Goal: Information Seeking & Learning: Learn about a topic

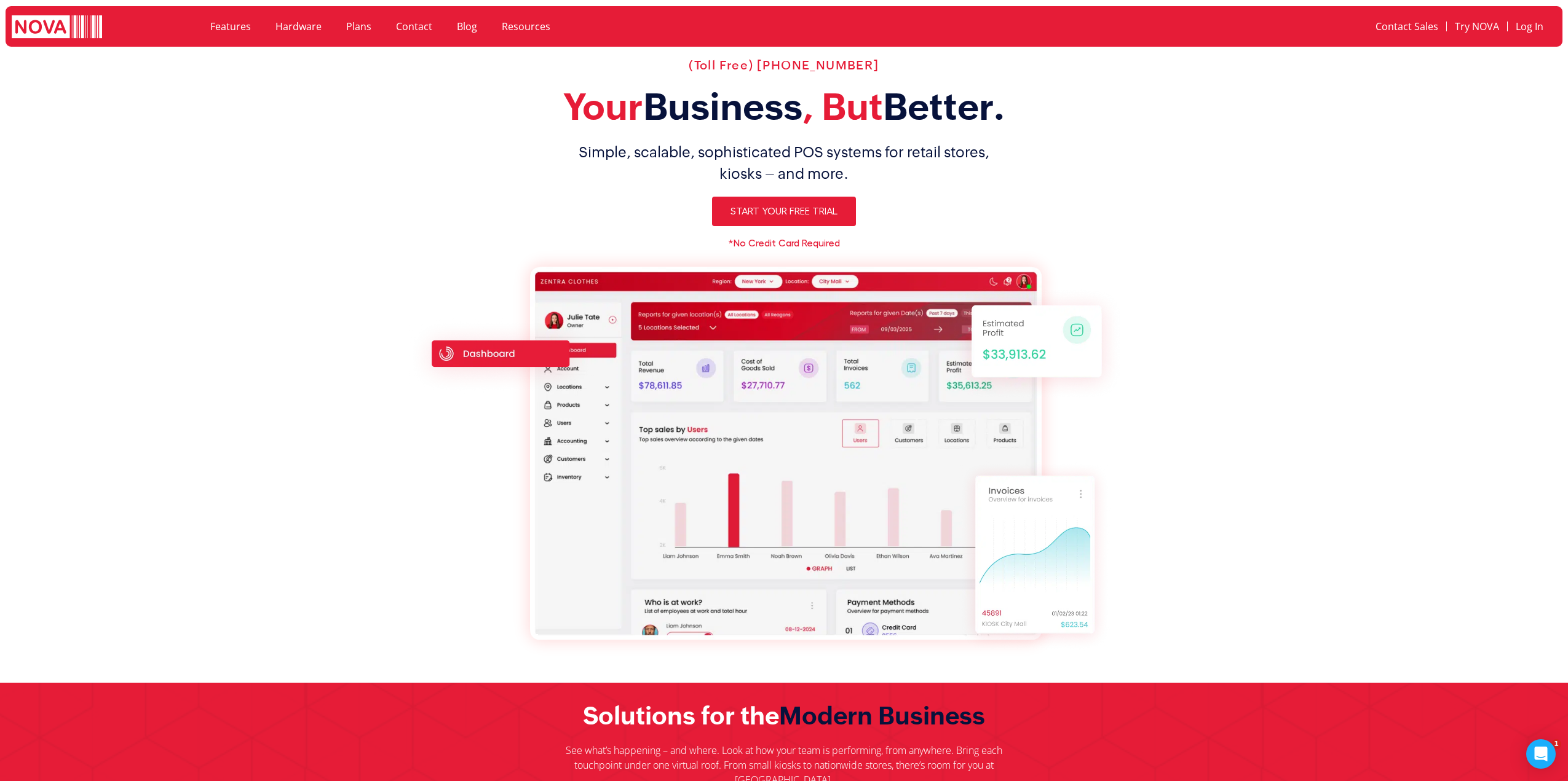
click at [230, 24] on link "Features" at bounding box center [230, 26] width 65 height 29
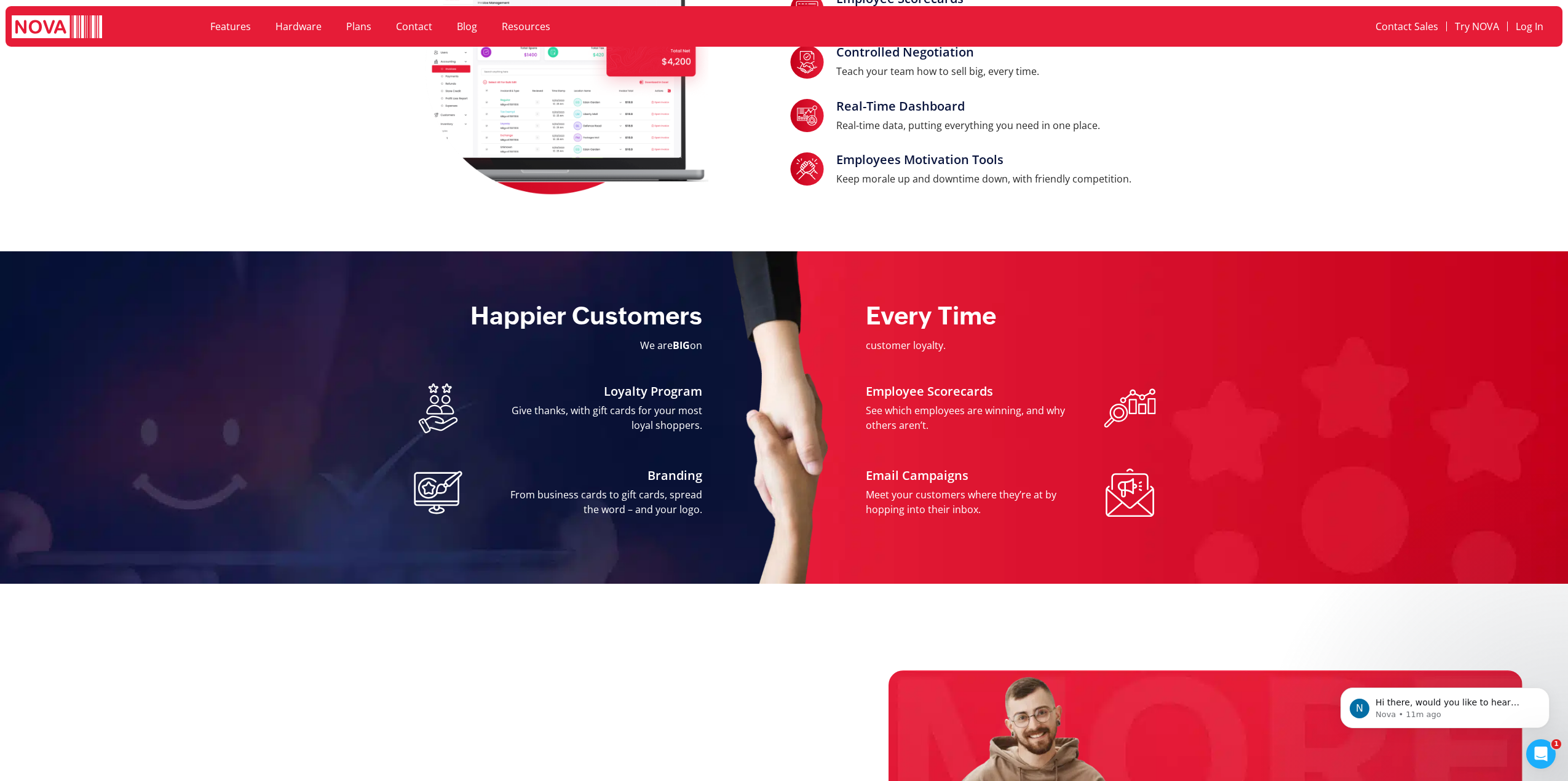
scroll to position [820, 0]
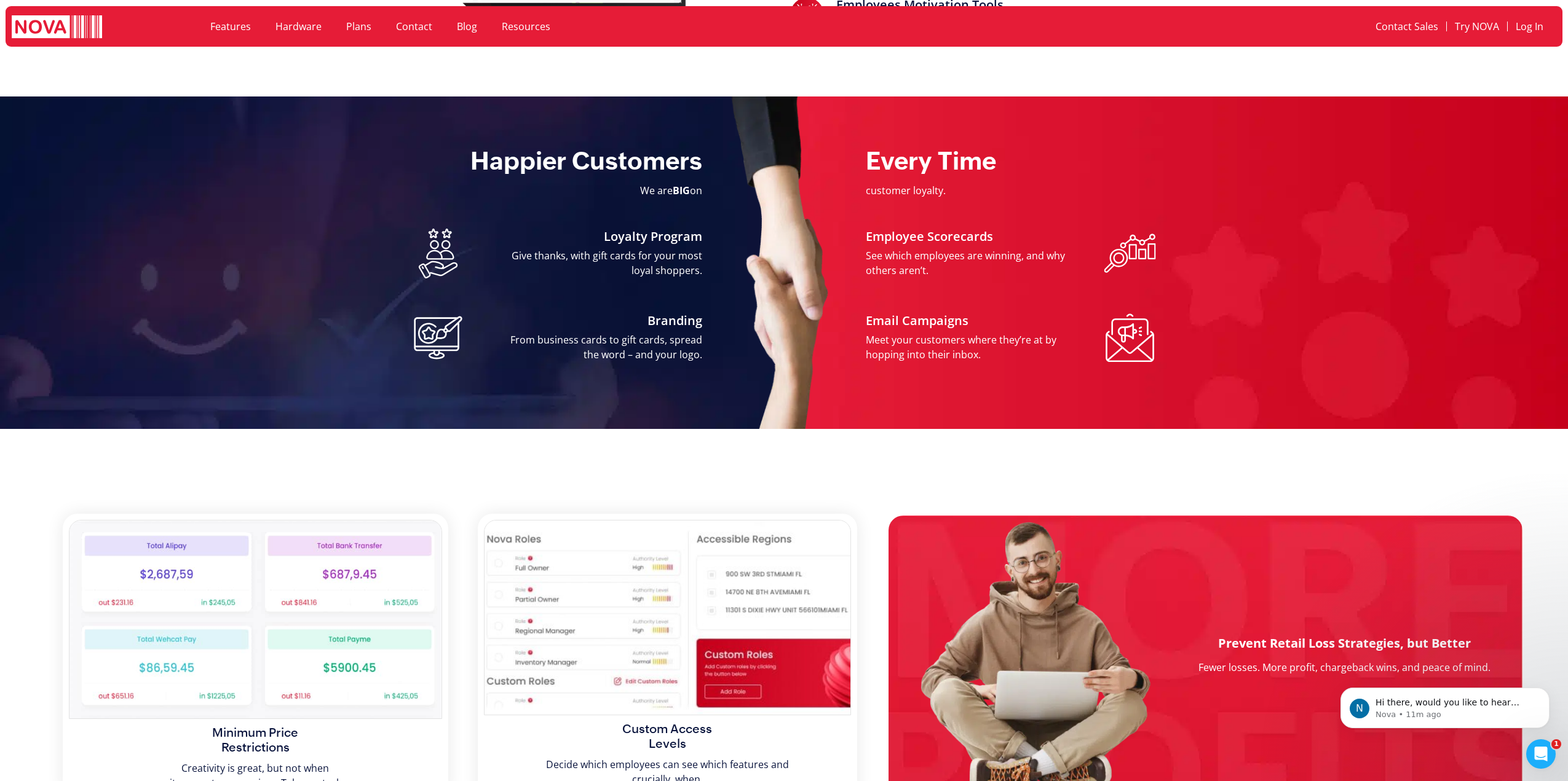
drag, startPoint x: 492, startPoint y: 157, endPoint x: 708, endPoint y: 351, distance: 290.3
click at [708, 351] on div "Happier Customers Happier Customers Every Time We are BIG on We are BIG on cust…" at bounding box center [556, 262] width 303 height 234
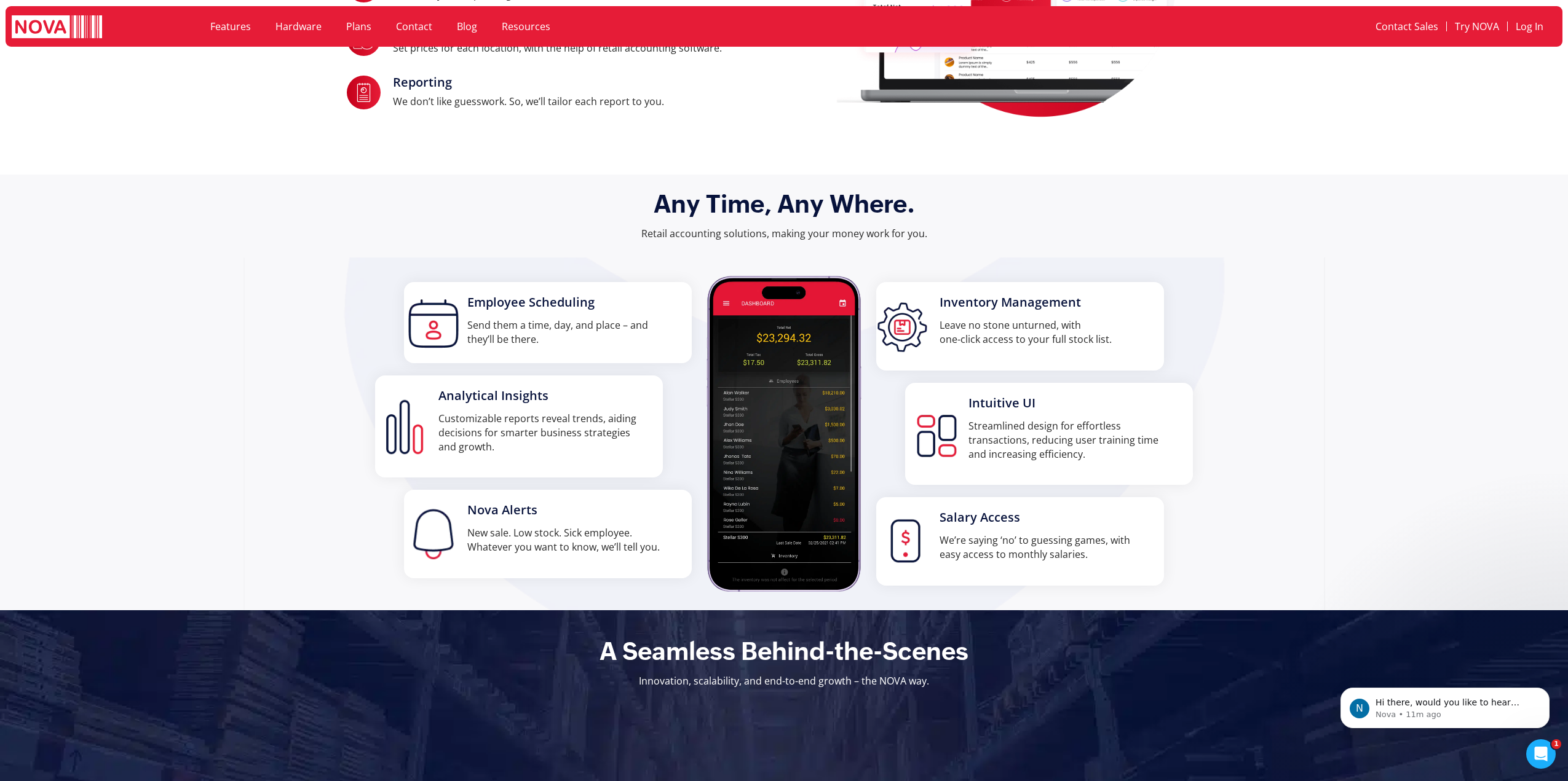
scroll to position [1844, 0]
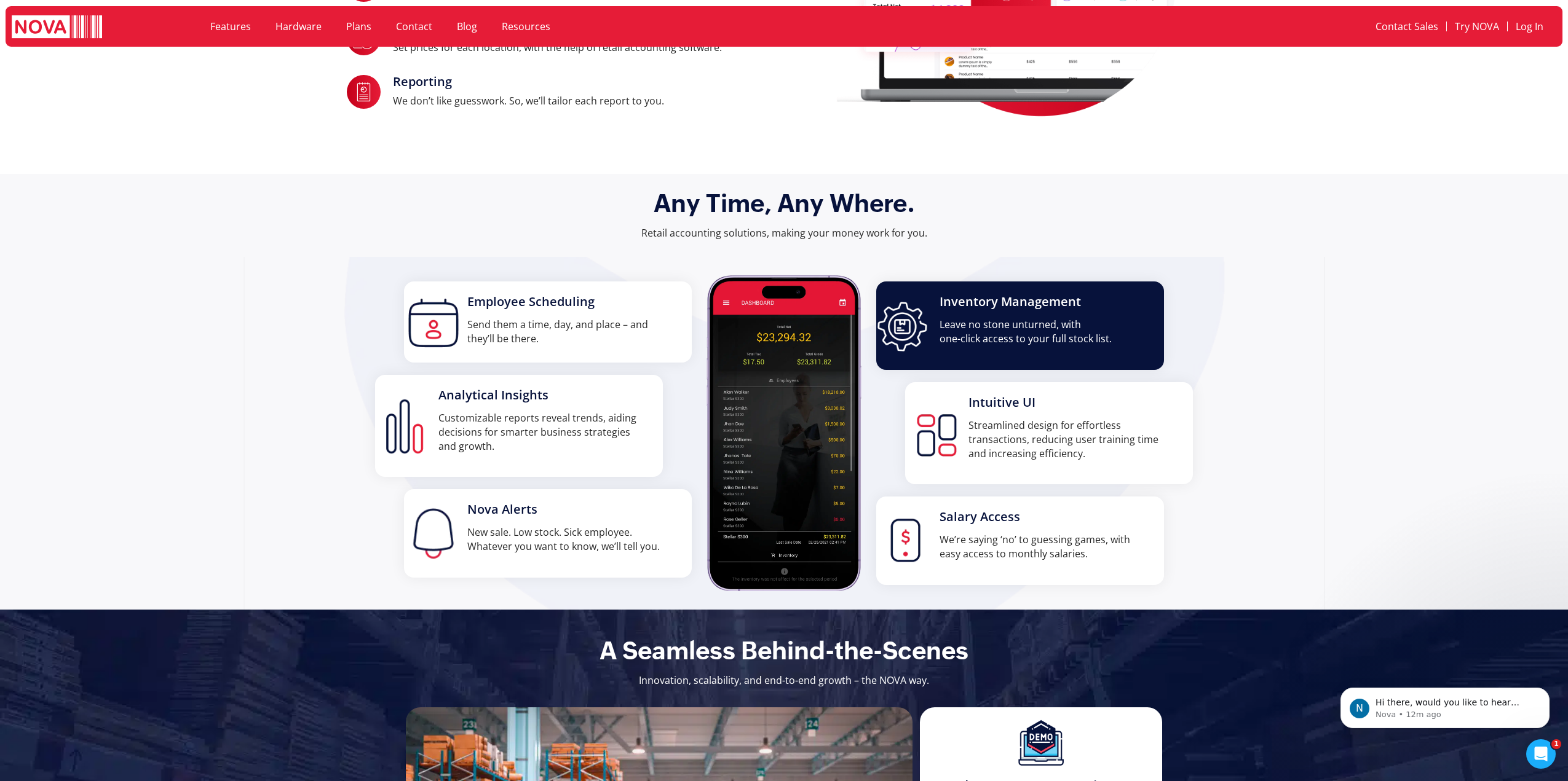
click at [893, 334] on div "Inventory Management Leave no stone unturned, with one-click access to your ful…" at bounding box center [1021, 325] width 289 height 88
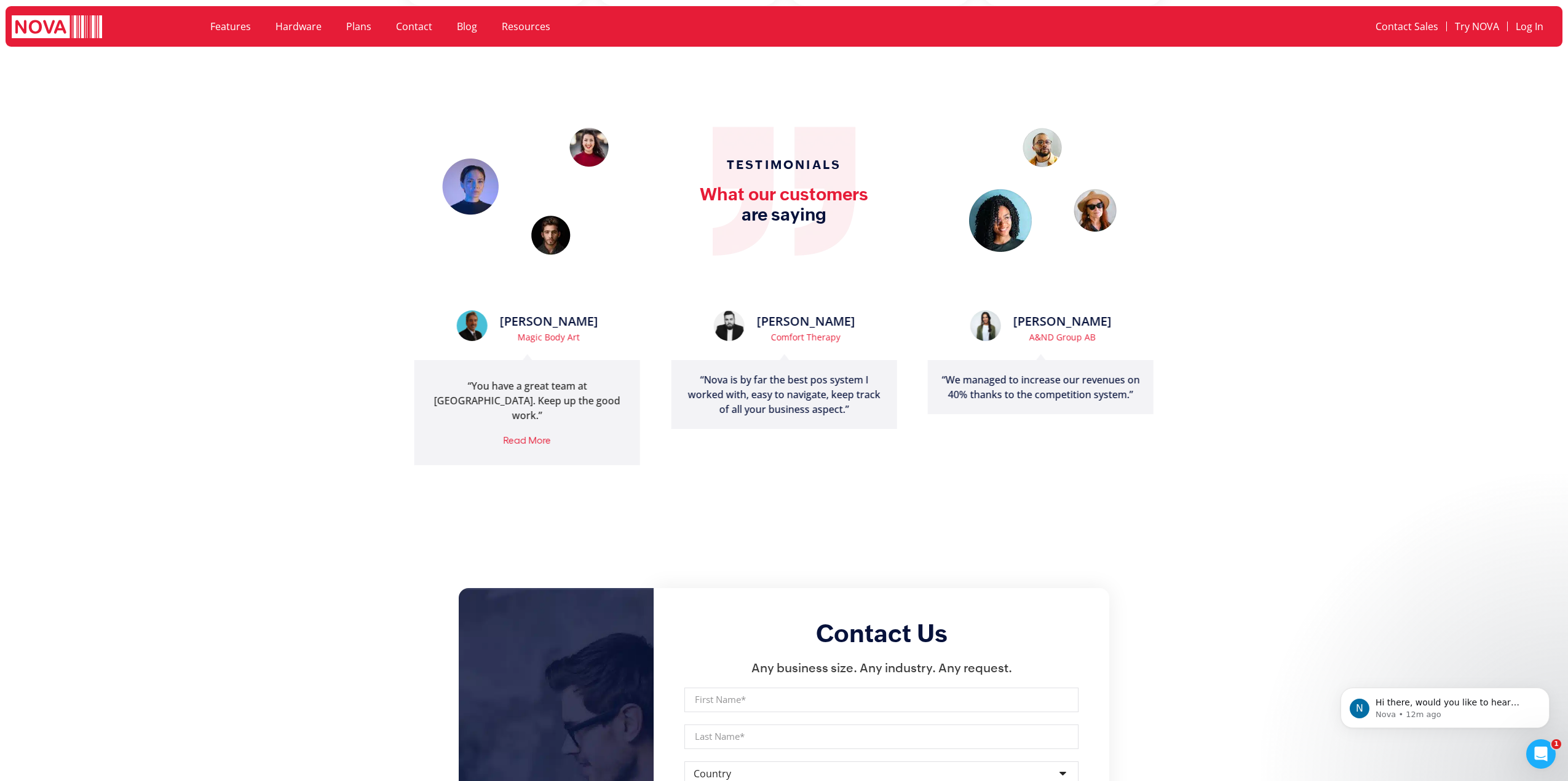
scroll to position [2561, 0]
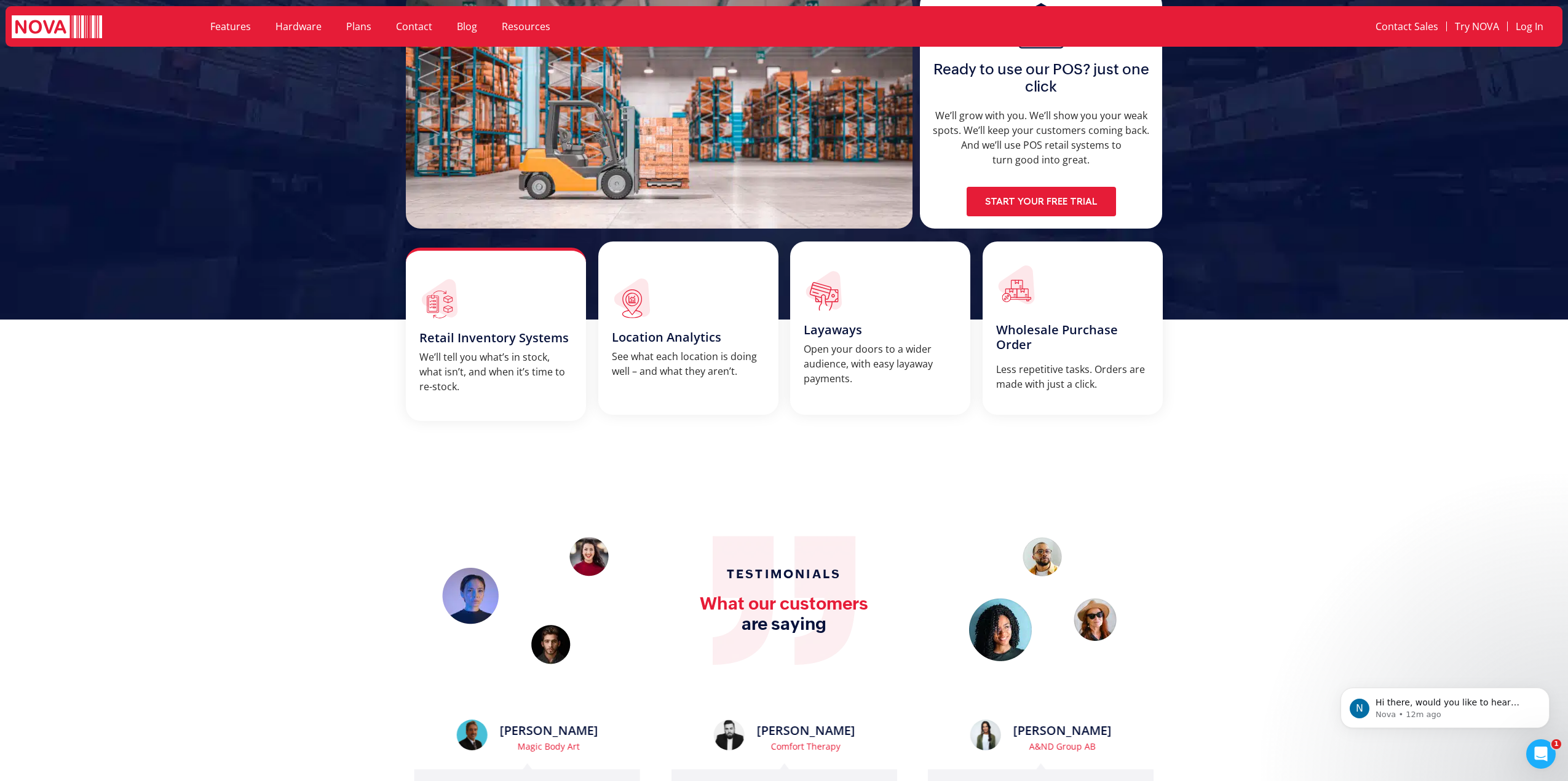
click at [478, 325] on div "Retail Inventory Systems We’ll tell you what’s in stock, what isn’t, and when i…" at bounding box center [495, 336] width 153 height 116
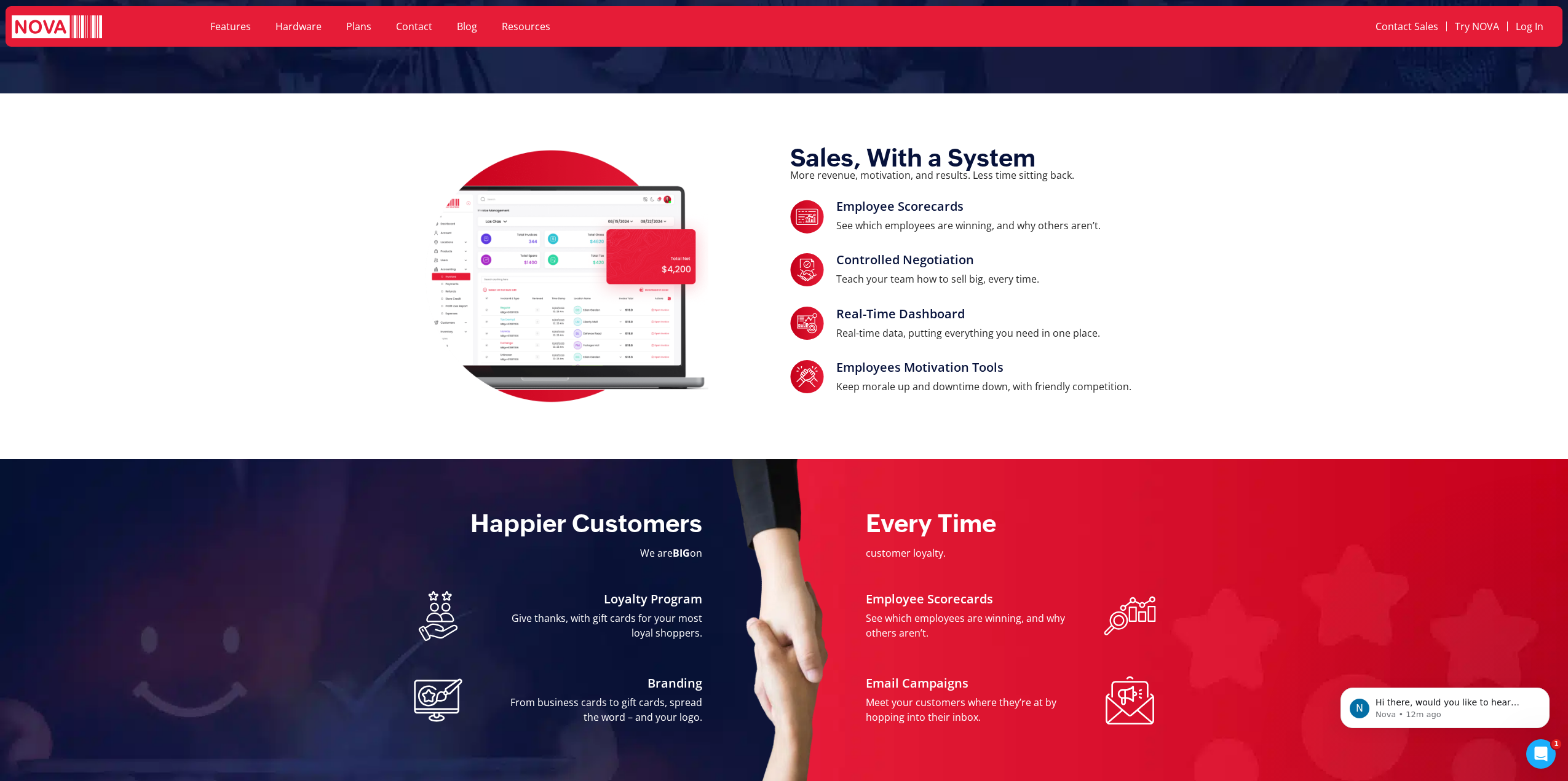
scroll to position [0, 0]
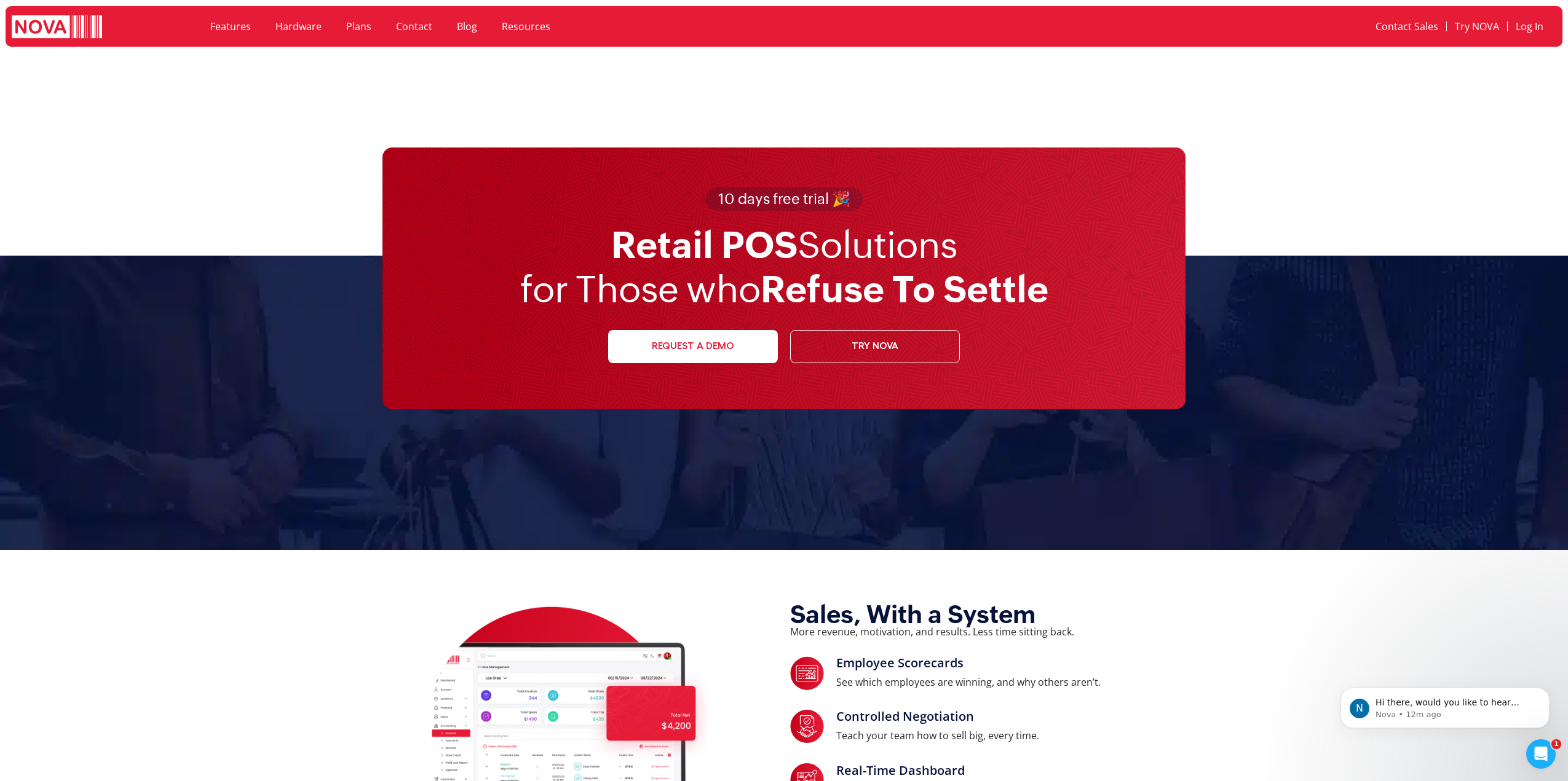
click at [291, 22] on link "Hardware" at bounding box center [298, 26] width 70 height 29
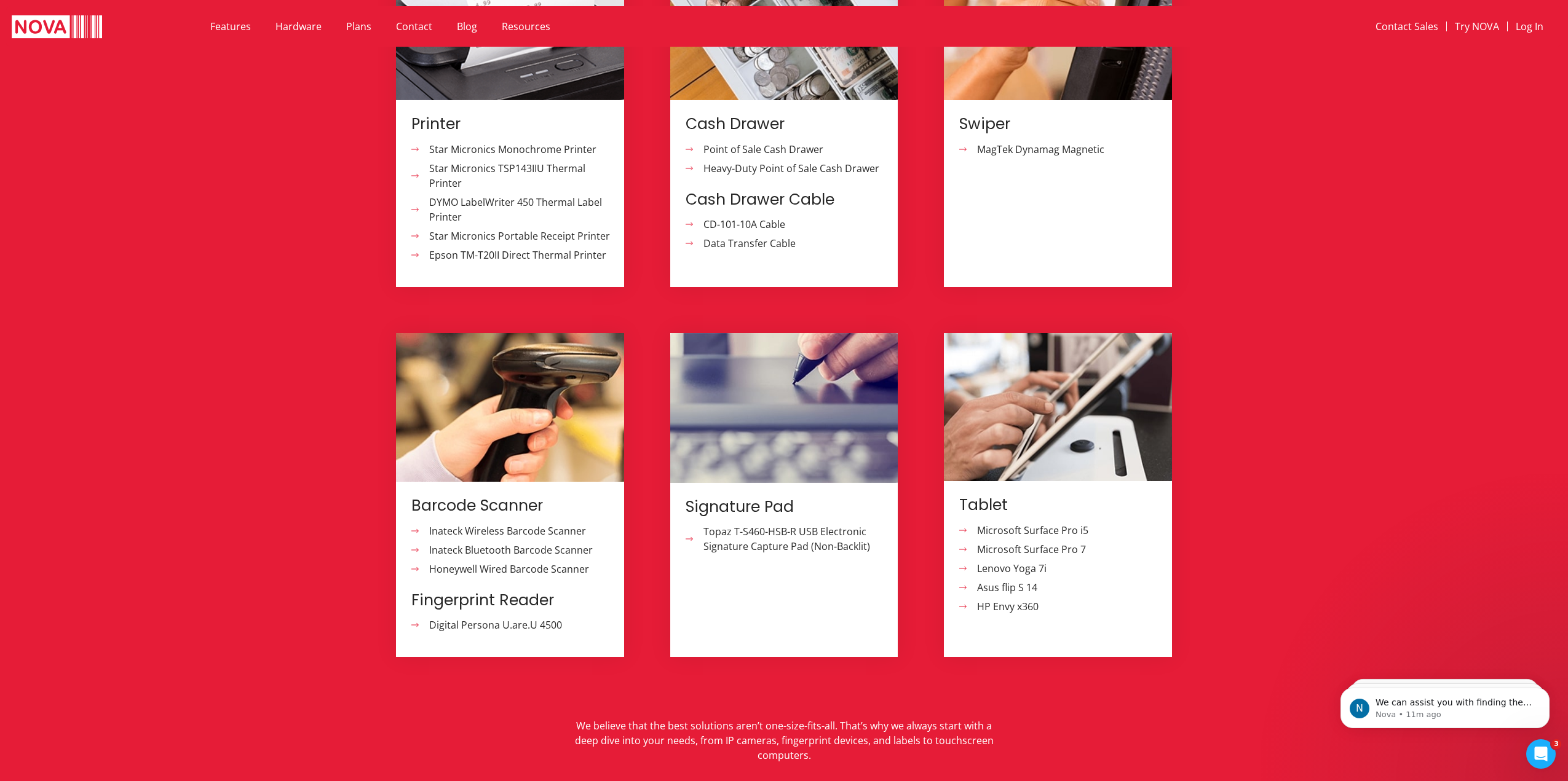
scroll to position [1230, 0]
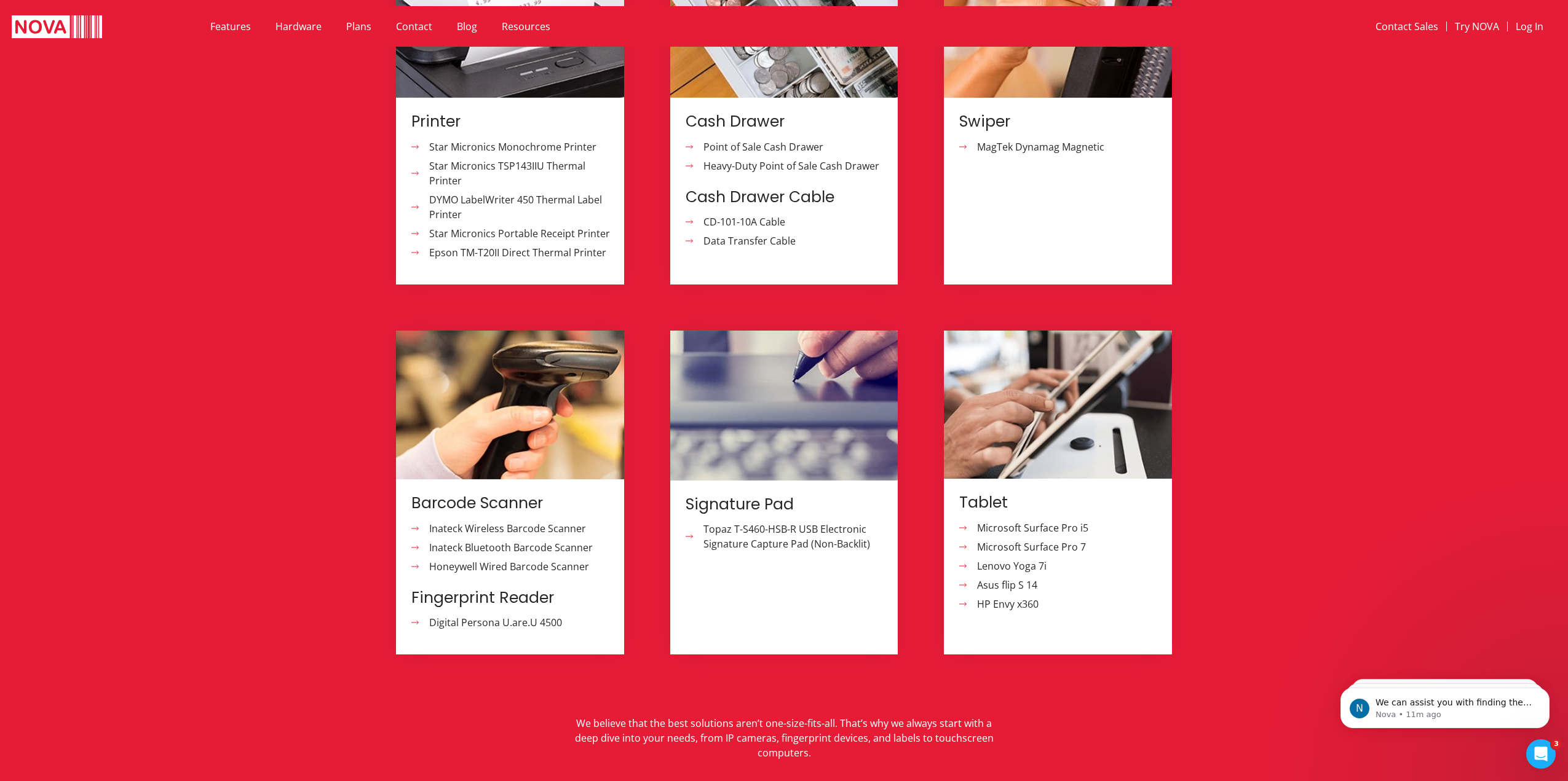
click at [1069, 539] on span "Microsoft Surface Pro 7" at bounding box center [1029, 547] width 112 height 15
click at [1027, 559] on span "Lenovo Yoga 7i" at bounding box center [1010, 566] width 72 height 15
click at [1024, 577] on span "Asus flip S 14" at bounding box center [1005, 585] width 63 height 15
